Goal: Check status: Check status

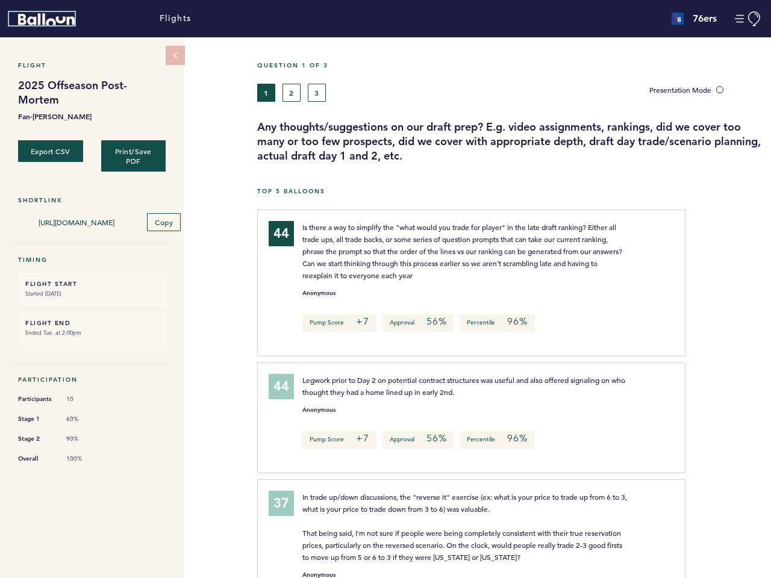
click at [46, 19] on icon "Balloon" at bounding box center [46, 19] width 57 height 12
click at [748, 19] on button "Manage Account" at bounding box center [748, 18] width 27 height 15
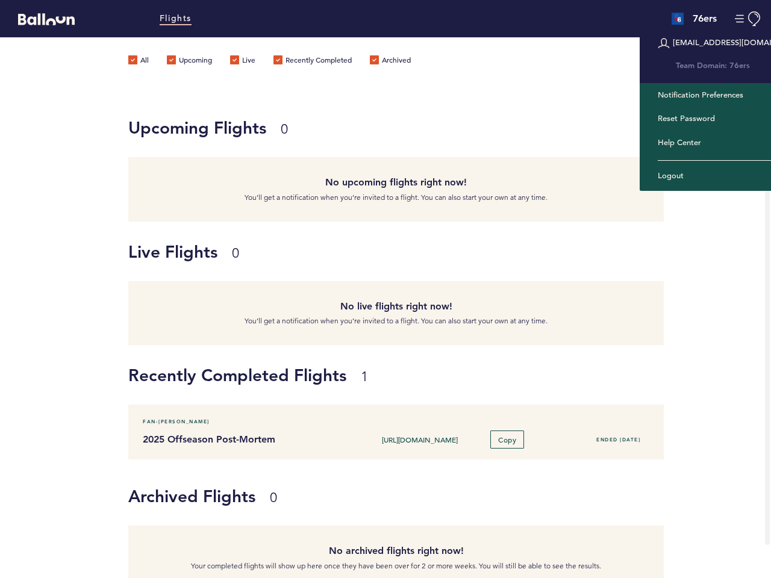
click at [175, 55] on label "Upcoming" at bounding box center [189, 61] width 45 height 12
click at [0, 0] on input "Upcoming" at bounding box center [0, 0] width 0 height 0
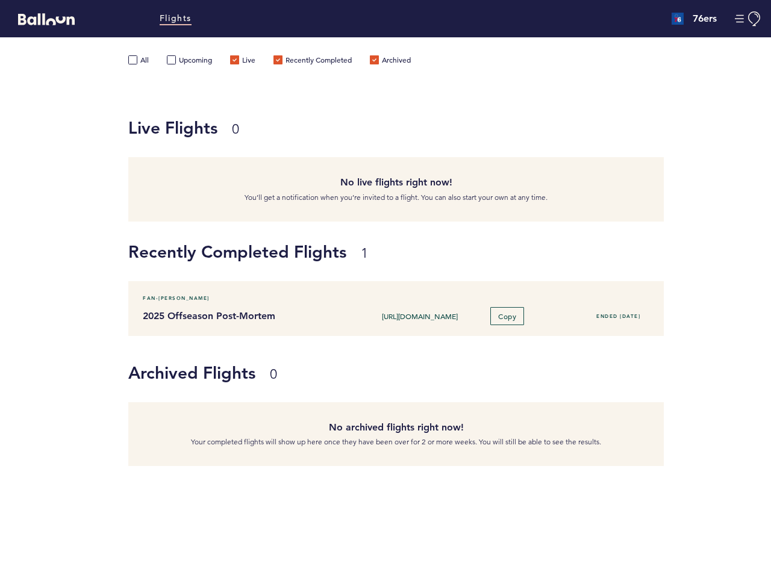
click at [175, 55] on label "Upcoming" at bounding box center [189, 61] width 45 height 12
click at [0, 0] on input "Upcoming" at bounding box center [0, 0] width 0 height 0
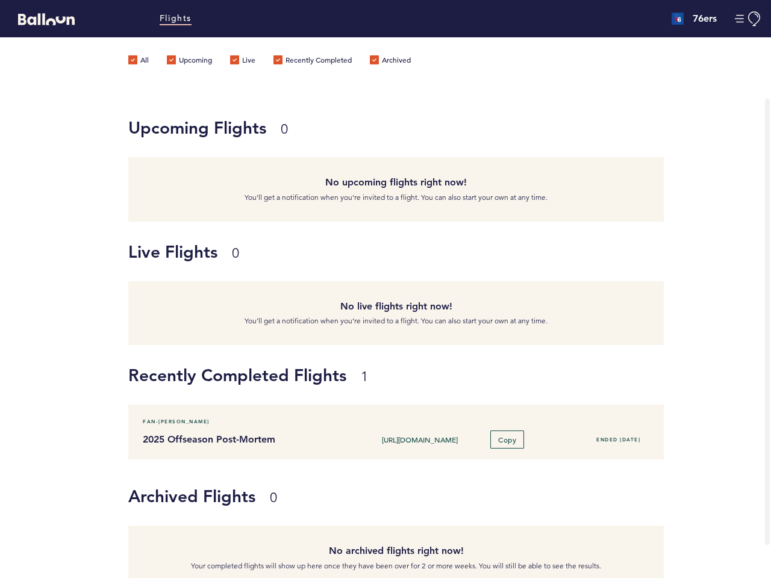
click at [51, 150] on div "Upcoming Flights 0 No upcoming flights right now! You’ll get a notification whe…" at bounding box center [385, 160] width 771 height 124
click at [134, 154] on div "Upcoming Flights 0" at bounding box center [395, 137] width 535 height 42
click at [163, 219] on div "No upcoming flights right now! You’ll get a notification when you’re invited to…" at bounding box center [395, 189] width 535 height 64
click at [266, 92] on div "All Upcoming Live Recently Completed Archived" at bounding box center [278, 67] width 301 height 60
click at [291, 92] on div "All Upcoming Live Recently Completed Archived" at bounding box center [278, 67] width 301 height 60
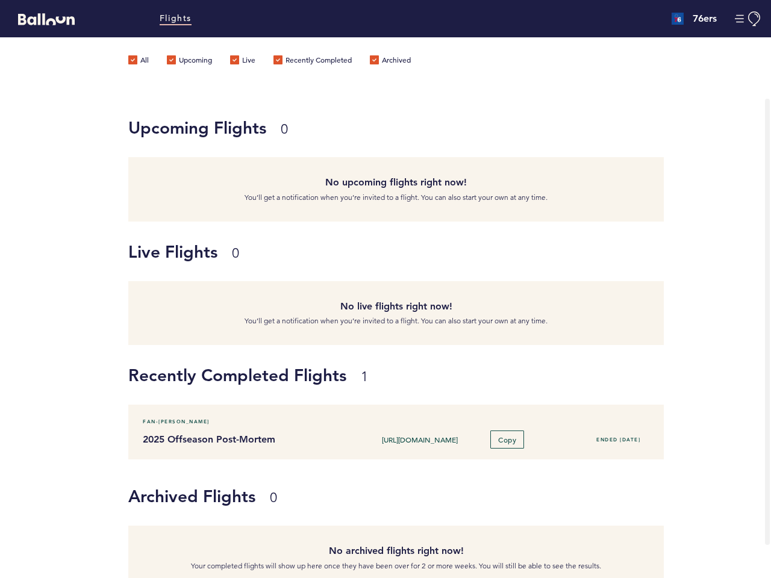
click at [317, 92] on div "All Upcoming Live Recently Completed Archived" at bounding box center [278, 67] width 301 height 60
